Goal: Task Accomplishment & Management: Manage account settings

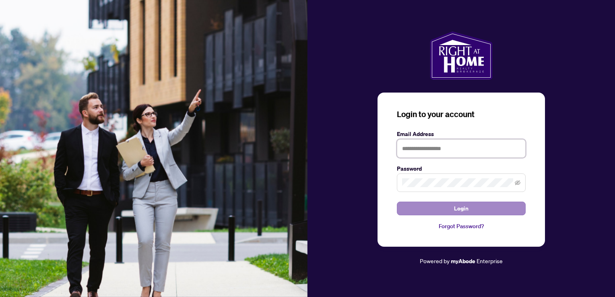
type input "**********"
click at [450, 207] on button "Login" at bounding box center [461, 209] width 129 height 14
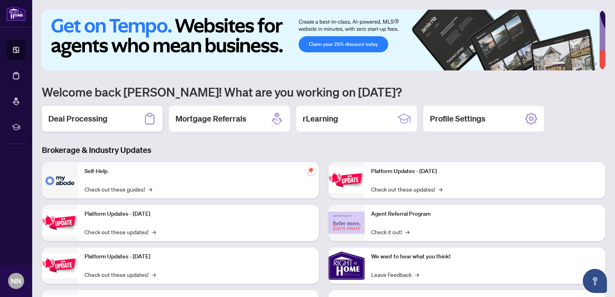
click at [106, 117] on h2 "Deal Processing" at bounding box center [77, 118] width 59 height 11
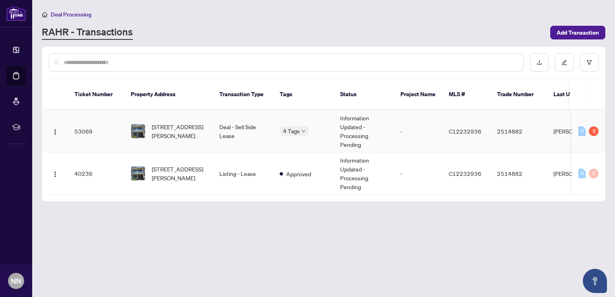
click at [346, 119] on td "Information Updated - Processing Pending" at bounding box center [364, 131] width 60 height 42
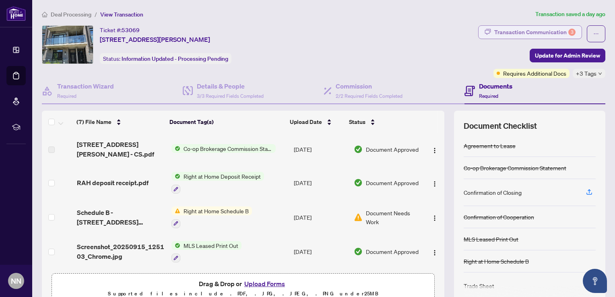
click at [538, 35] on div "Transaction Communication 3" at bounding box center [535, 32] width 81 height 13
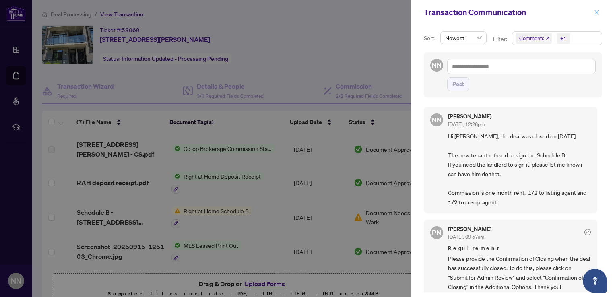
click at [598, 10] on icon "close" at bounding box center [597, 13] width 6 height 6
